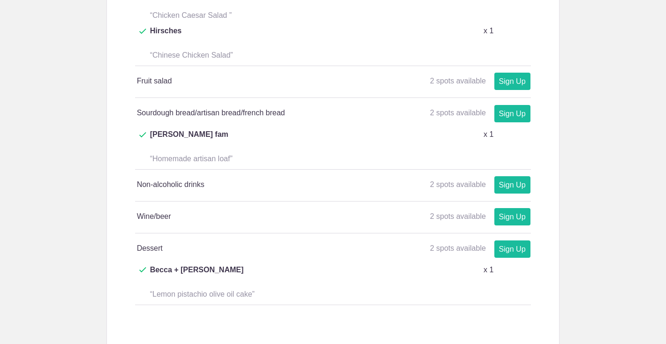
scroll to position [765, 0]
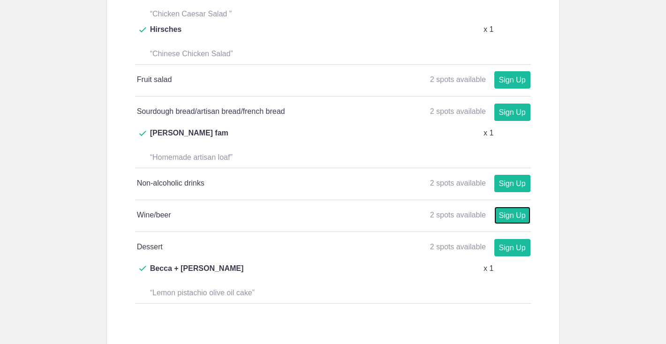
click at [508, 207] on link "Sign Up" at bounding box center [512, 215] width 36 height 17
type input "1"
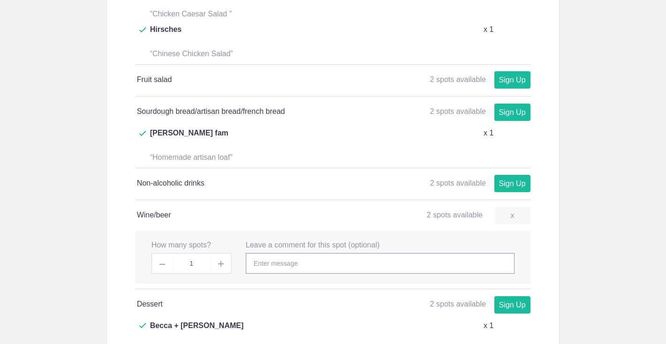
click at [269, 253] on input "text" at bounding box center [380, 263] width 269 height 21
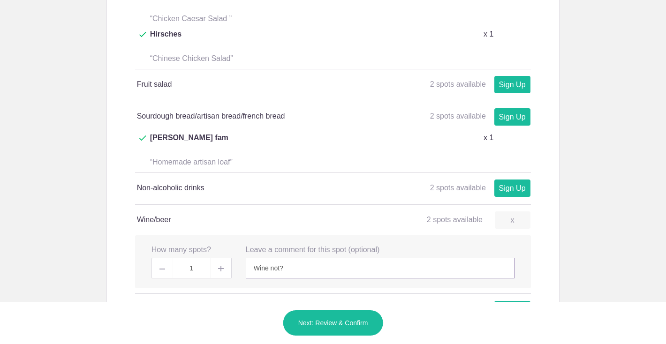
scroll to position [761, 0]
type input "Wine not?"
click at [575, 202] on body "Login Sign up for Free Login Loading page Loading page Neighborhood dinner - [G…" at bounding box center [333, 172] width 666 height 344
click at [352, 257] on input "Wine not?" at bounding box center [380, 267] width 269 height 21
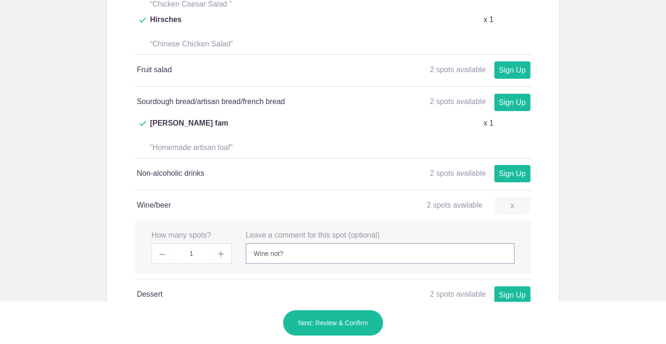
scroll to position [784, 0]
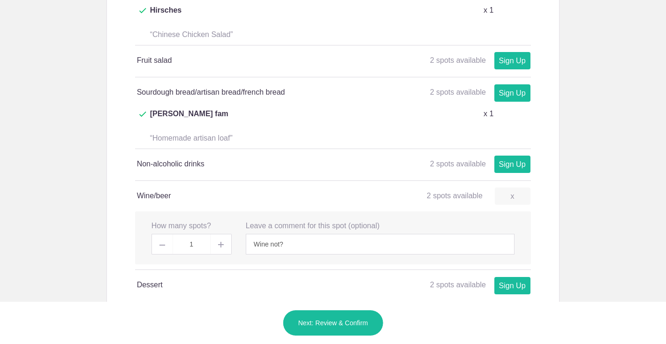
click at [346, 327] on button "Next: Review & Confirm" at bounding box center [333, 323] width 101 height 26
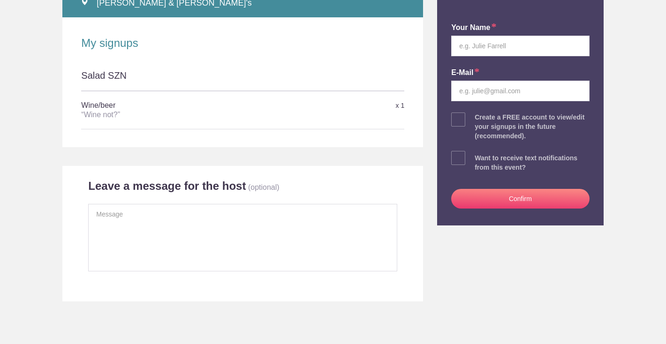
scroll to position [259, 0]
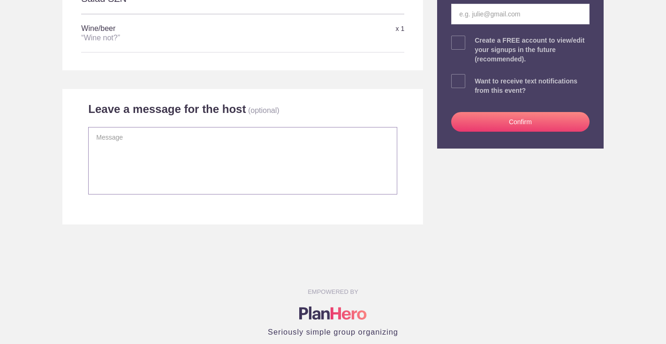
click at [254, 174] on textarea at bounding box center [242, 161] width 309 height 68
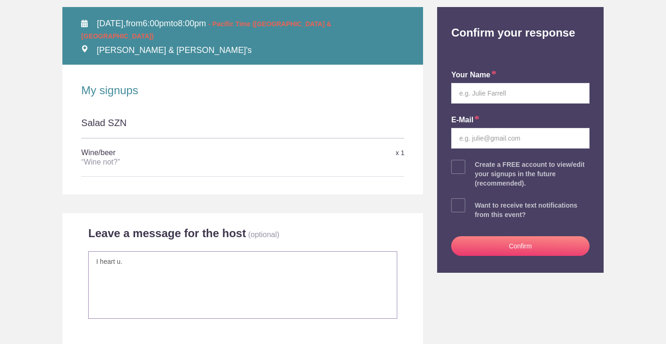
scroll to position [113, 0]
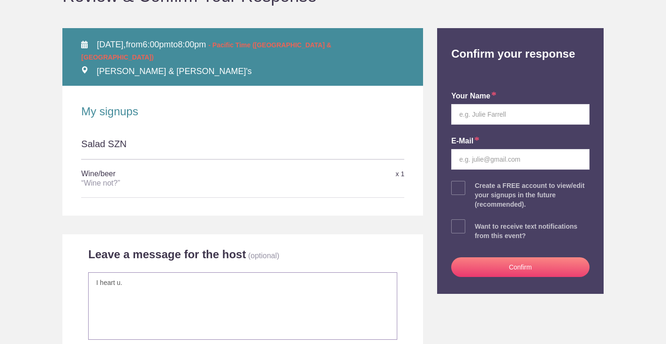
type textarea "I heart u."
click at [501, 118] on input "text" at bounding box center [520, 114] width 138 height 21
type input "[PERSON_NAME]"
type input "[EMAIL_ADDRESS][DOMAIN_NAME]"
click at [543, 269] on button "Confirm" at bounding box center [520, 267] width 138 height 20
